Goal: Information Seeking & Learning: Learn about a topic

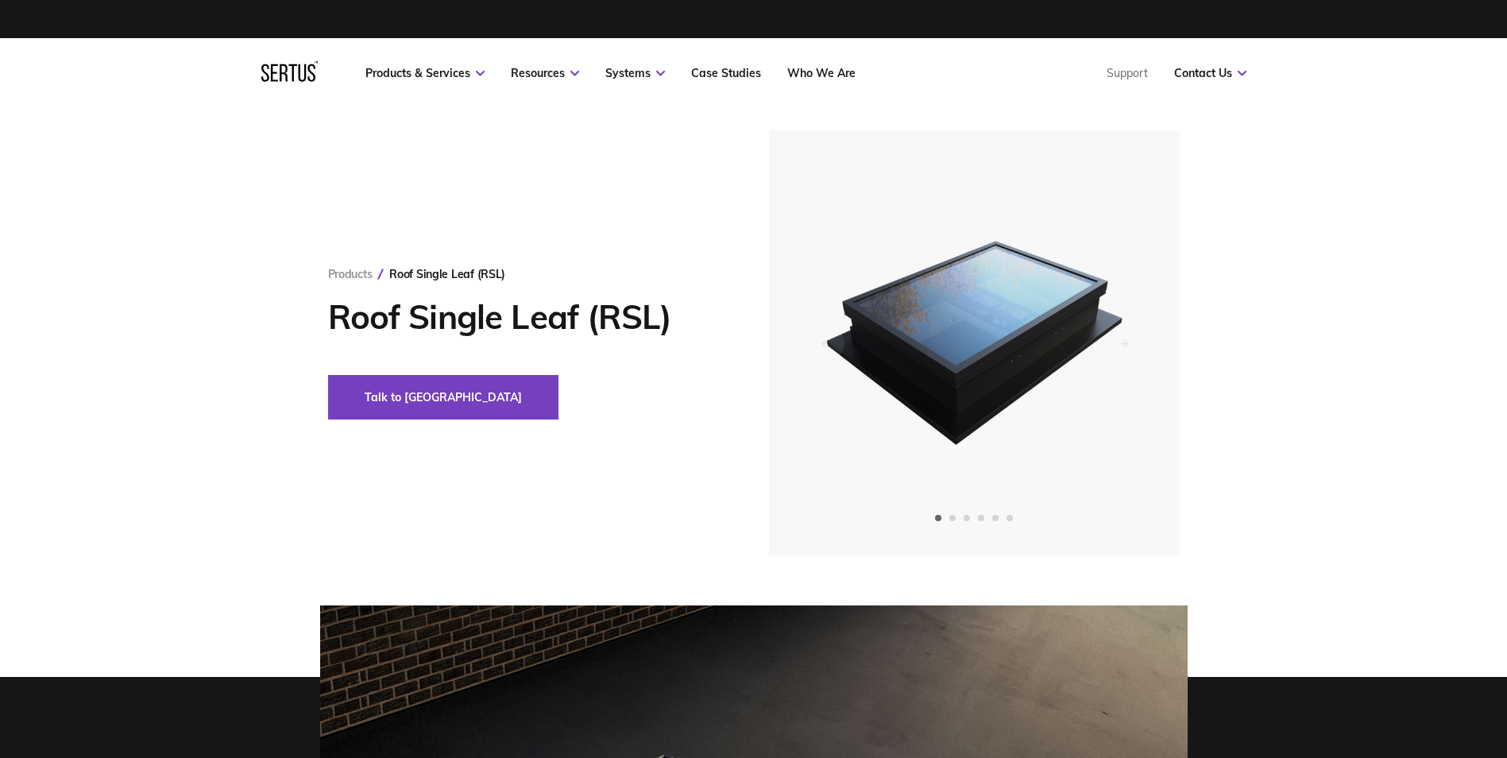
click at [1372, 311] on div "Products Roof Single Leaf (RSL) Roof Single Leaf (RSL) Talk to us" at bounding box center [753, 342] width 1507 height 425
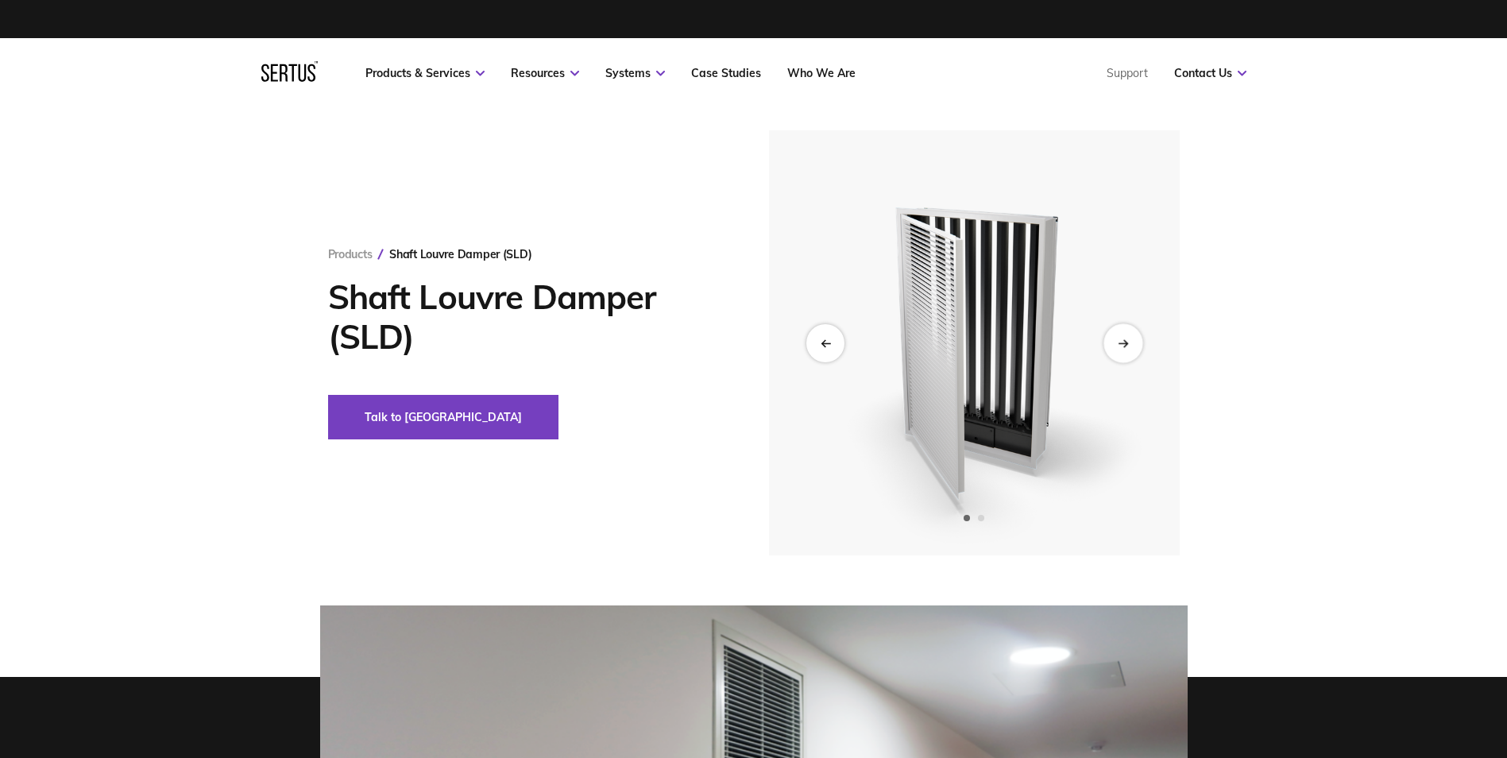
click at [1131, 339] on div "Next slide" at bounding box center [1122, 342] width 39 height 39
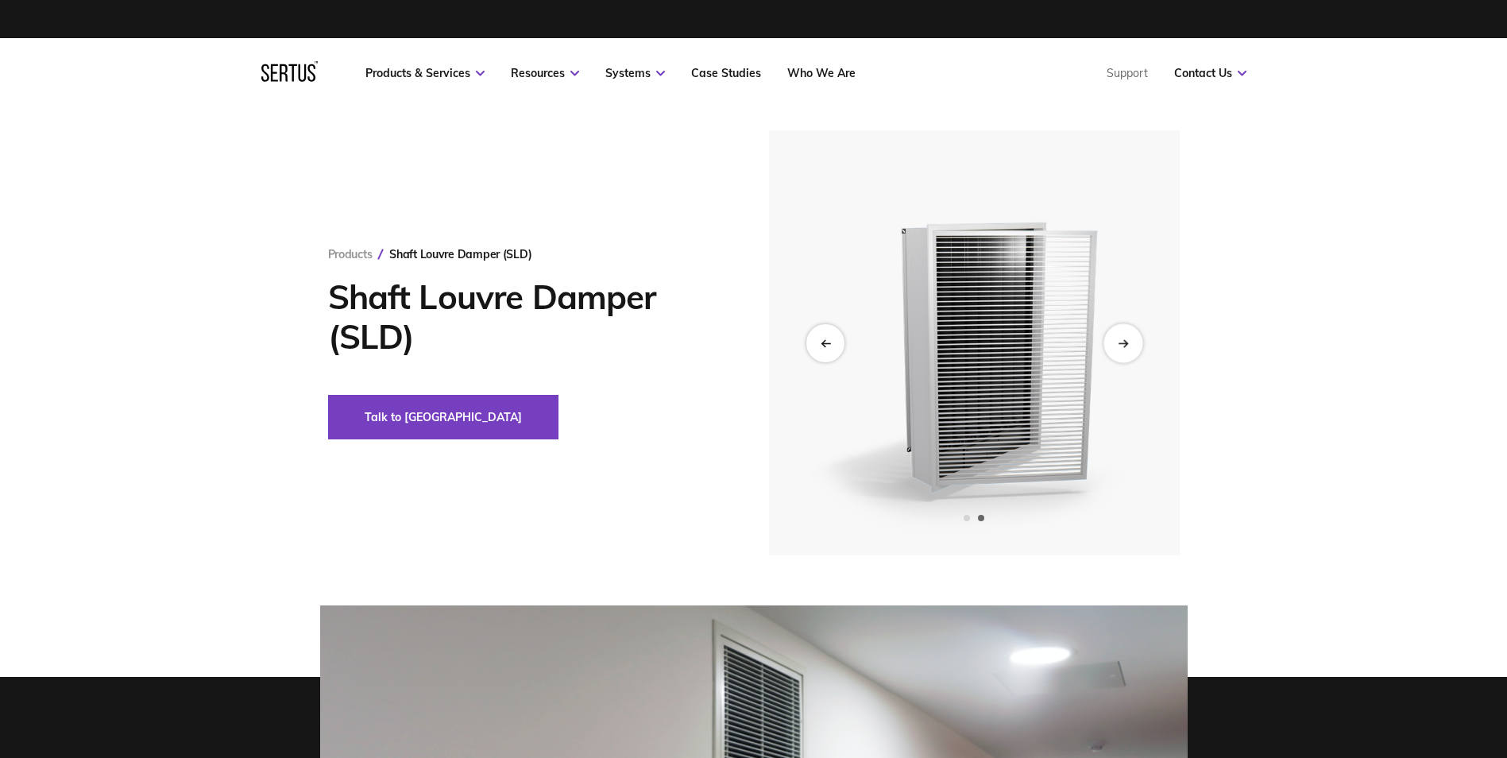
click at [1130, 339] on div "Next slide" at bounding box center [1122, 342] width 39 height 39
